Goal: Communication & Community: Answer question/provide support

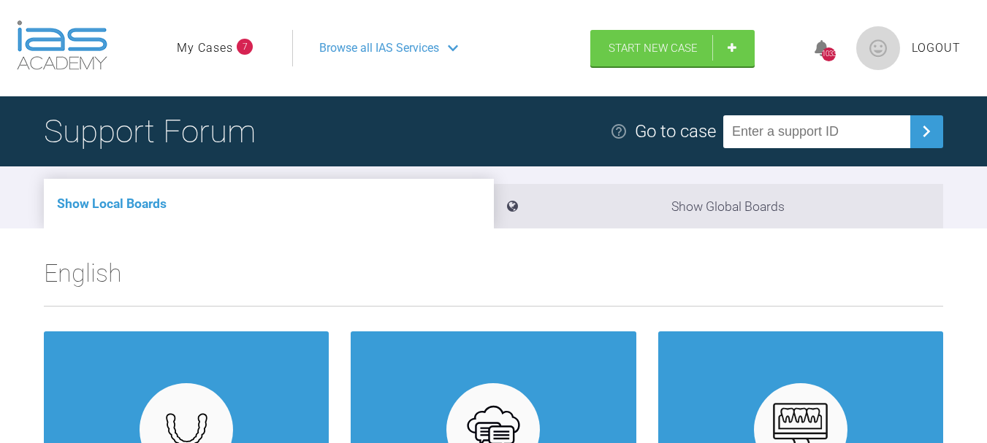
click at [204, 50] on link "My Cases" at bounding box center [205, 48] width 56 height 19
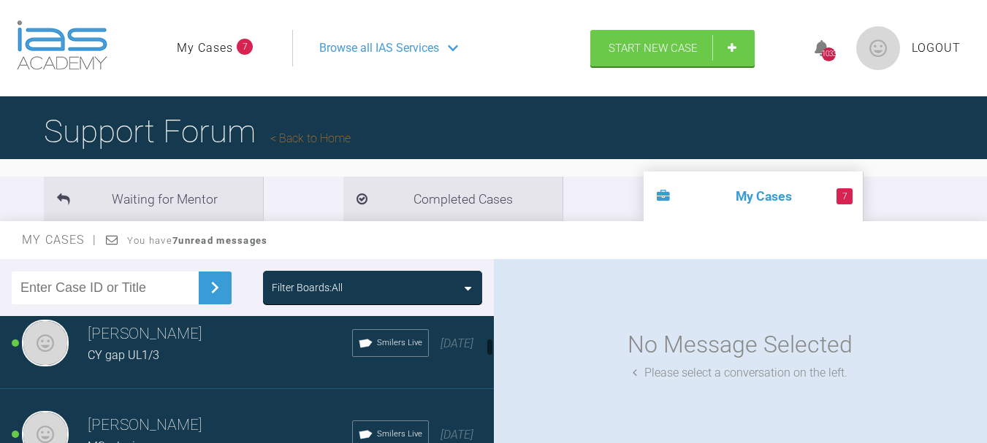
scroll to position [365, 0]
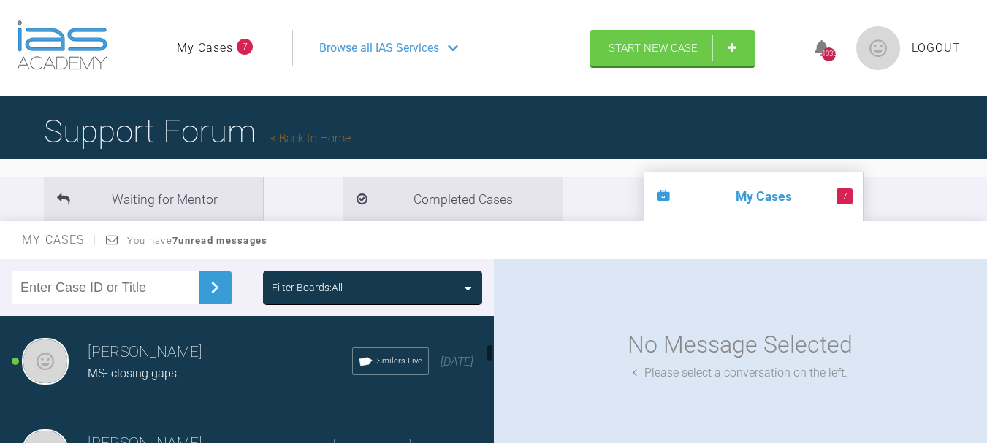
click at [181, 363] on h3 "[PERSON_NAME]" at bounding box center [220, 352] width 264 height 25
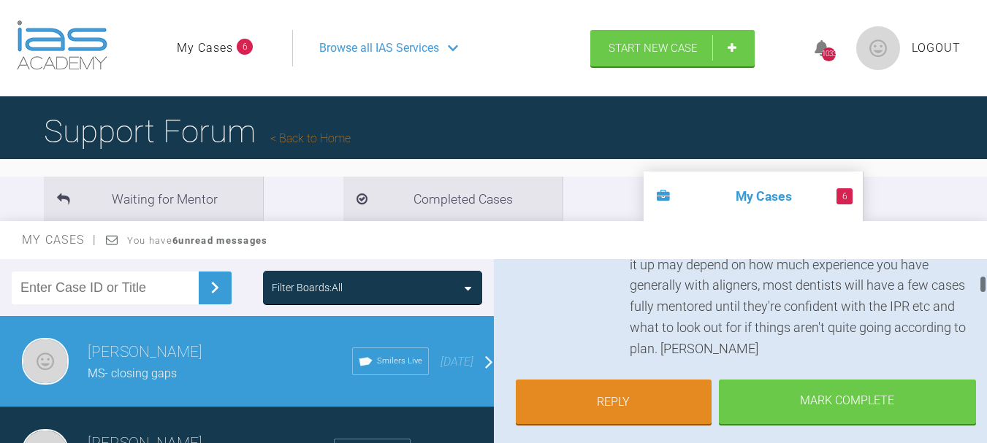
scroll to position [438, 0]
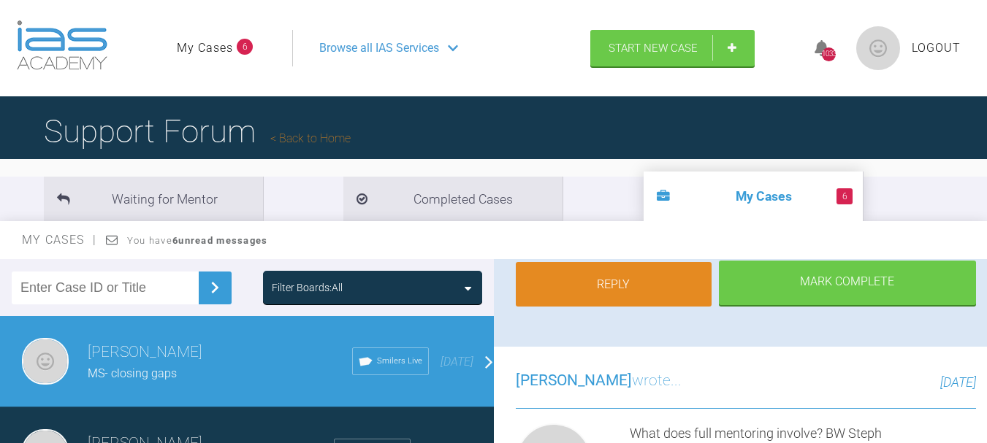
click at [613, 285] on link "Reply" at bounding box center [614, 284] width 196 height 45
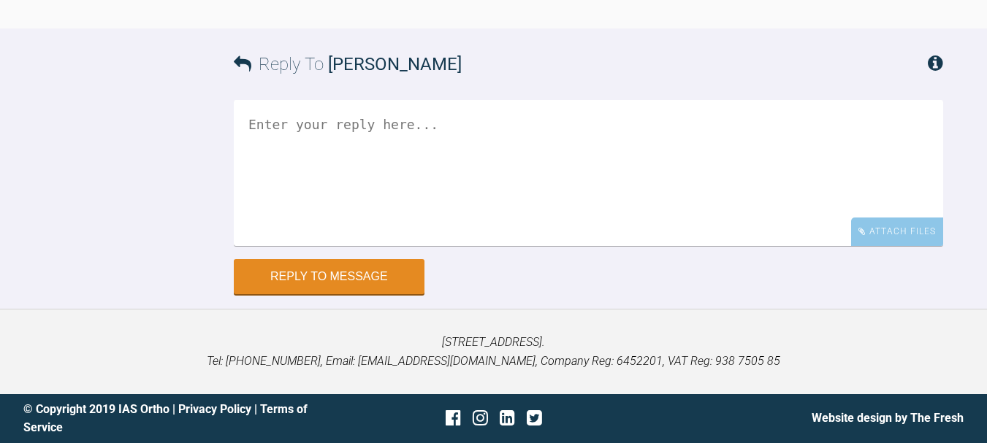
scroll to position [6727, 0]
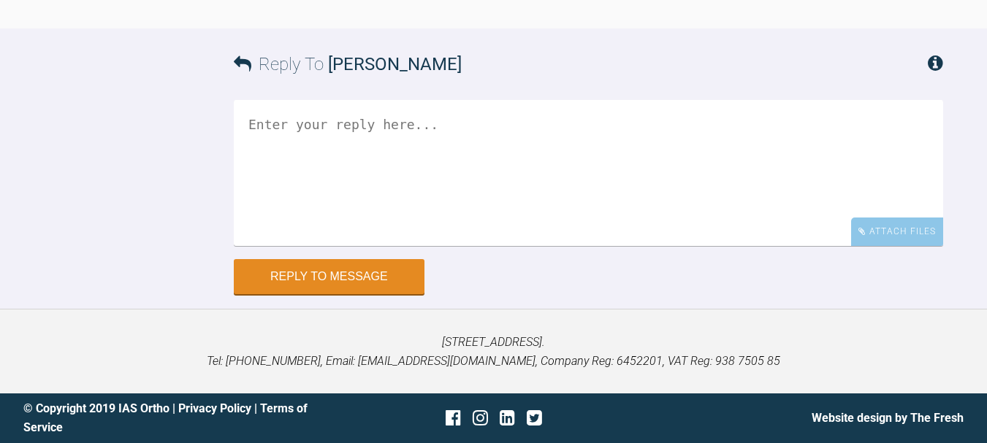
click at [335, 145] on textarea at bounding box center [588, 173] width 709 height 146
click at [283, 121] on textarea "Hi Kdelly" at bounding box center [588, 173] width 709 height 146
click at [327, 123] on textarea "Hi [PERSON_NAME]" at bounding box center [588, 173] width 709 height 146
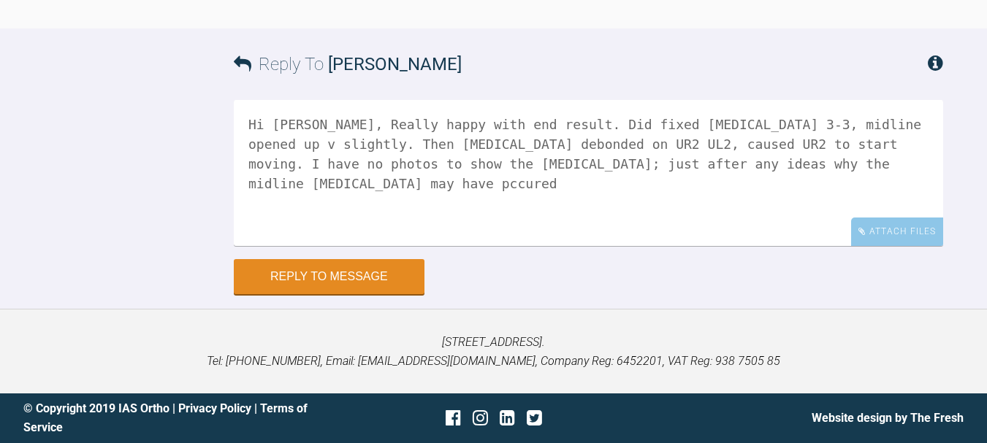
click at [725, 167] on textarea "Hi [PERSON_NAME], Really happy with end result. Did fixed [MEDICAL_DATA] 3-3, m…" at bounding box center [588, 173] width 709 height 146
paste textarea "[URL][DOMAIN_NAME]"
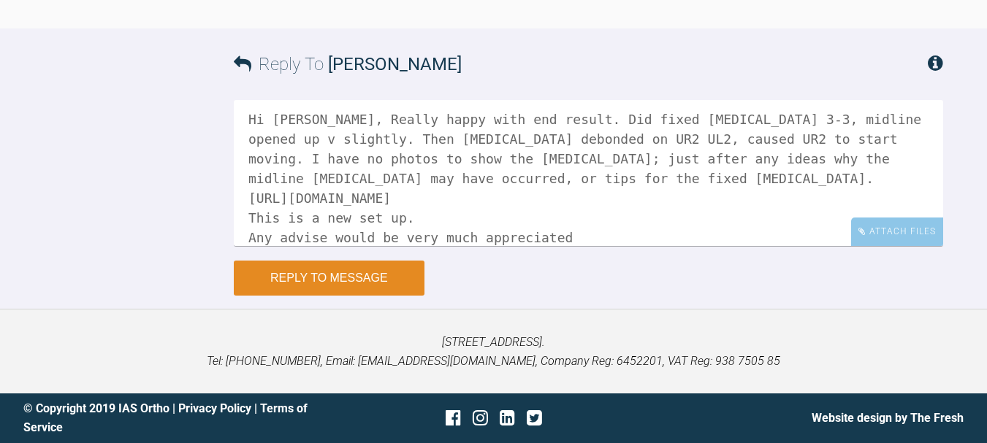
scroll to position [25, 0]
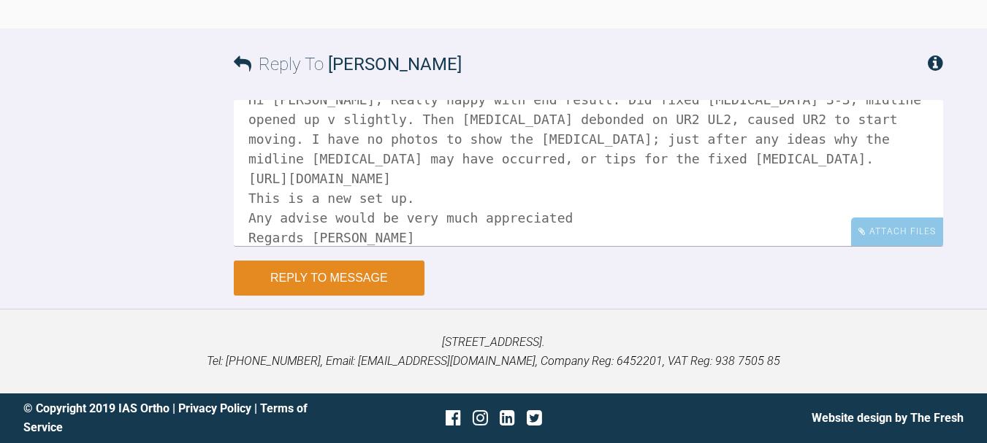
type textarea "Hi [PERSON_NAME], Really happy with end result. Did fixed [MEDICAL_DATA] 3-3, m…"
click at [343, 275] on button "Reply to Message" at bounding box center [329, 278] width 191 height 35
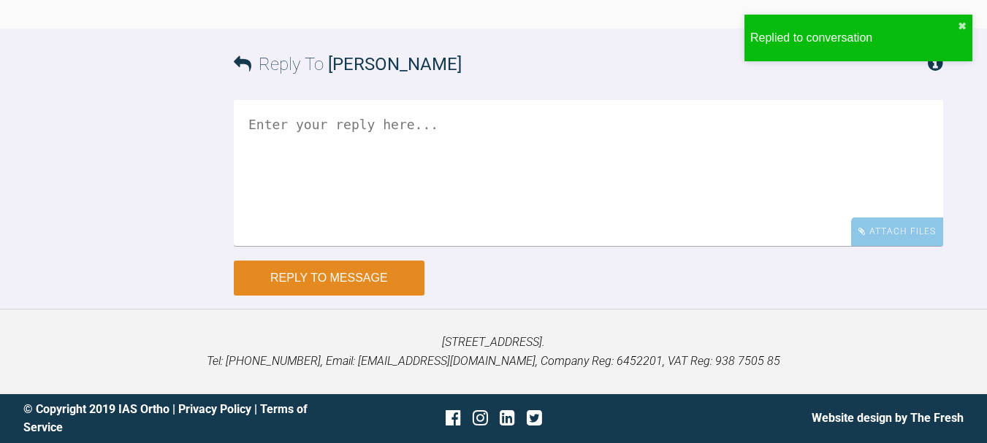
scroll to position [6959, 0]
